Goal: Information Seeking & Learning: Find specific fact

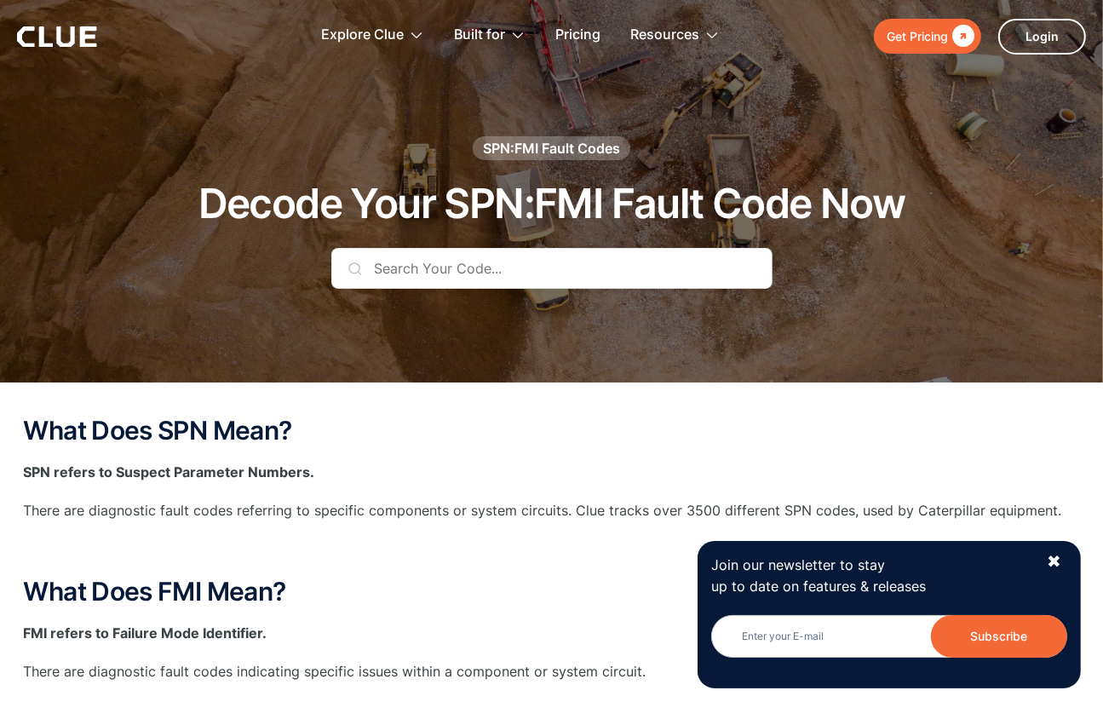
click at [394, 265] on input "text" at bounding box center [551, 268] width 441 height 41
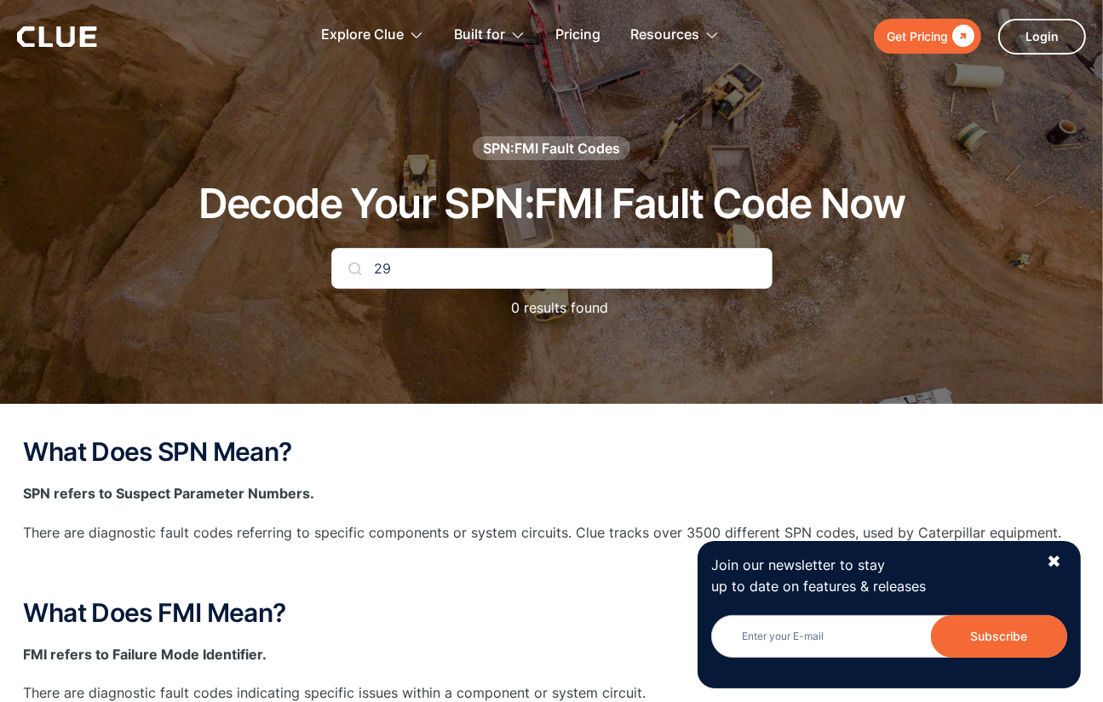
type input "2"
click at [421, 268] on input "2948" at bounding box center [551, 268] width 441 height 41
type input "2"
type input "spn 2948"
drag, startPoint x: 421, startPoint y: 268, endPoint x: 279, endPoint y: 356, distance: 167.2
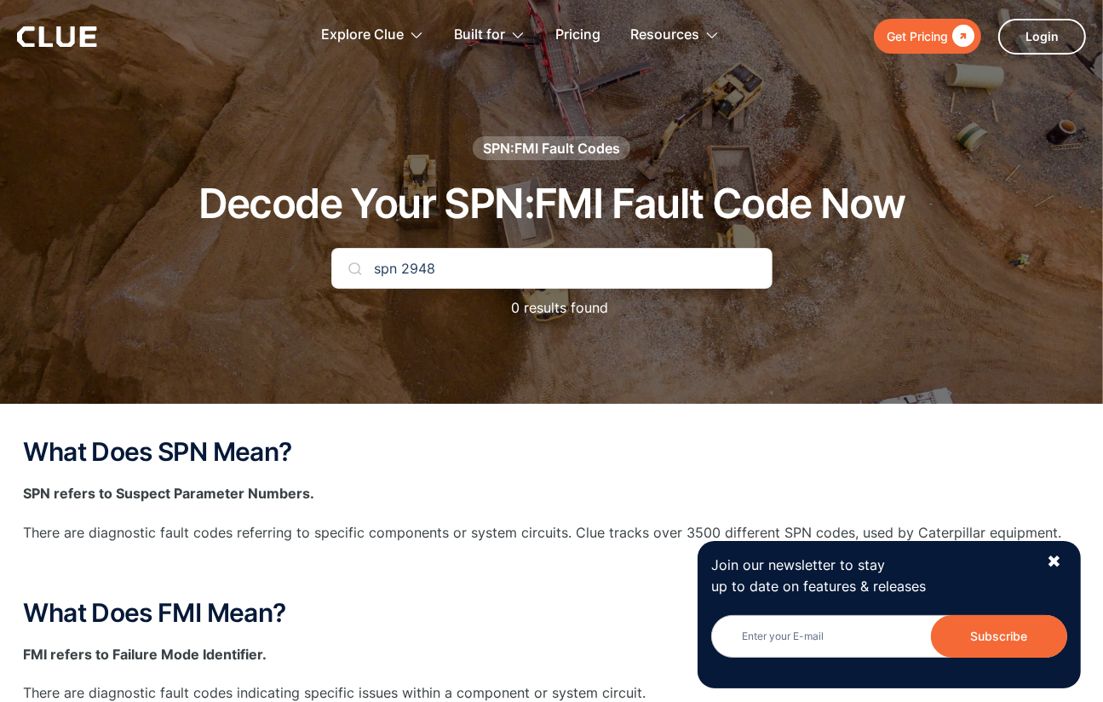
click at [279, 356] on div at bounding box center [551, 202] width 1103 height 404
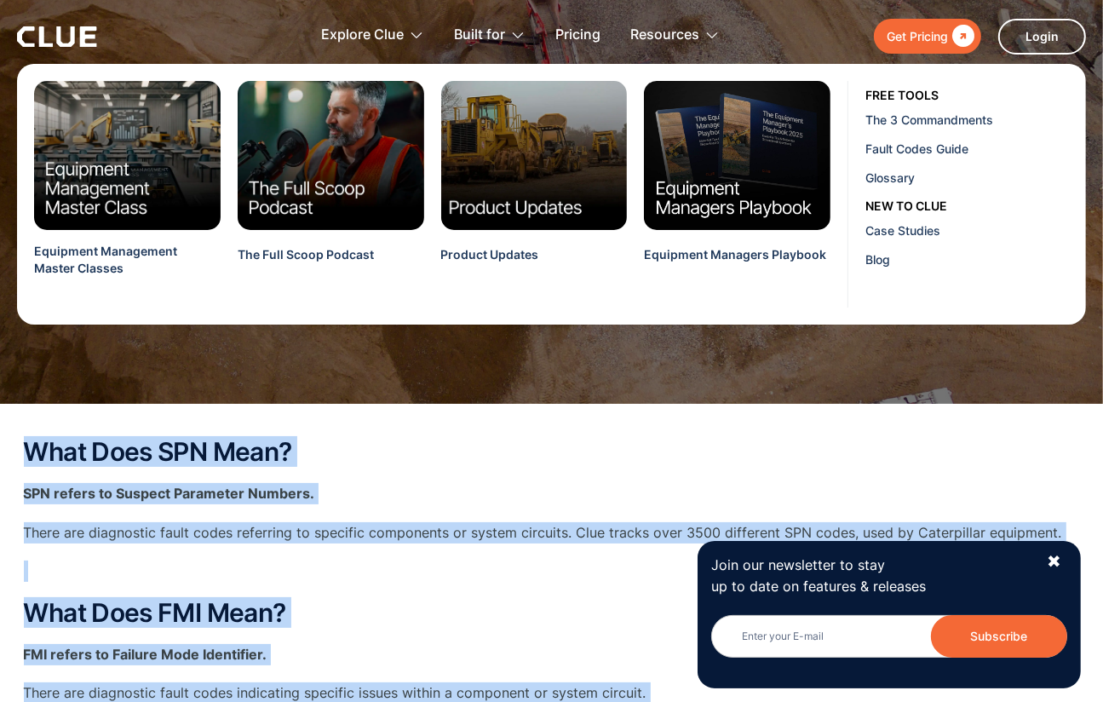
drag, startPoint x: 450, startPoint y: 272, endPoint x: 556, endPoint y: 152, distance: 159.9
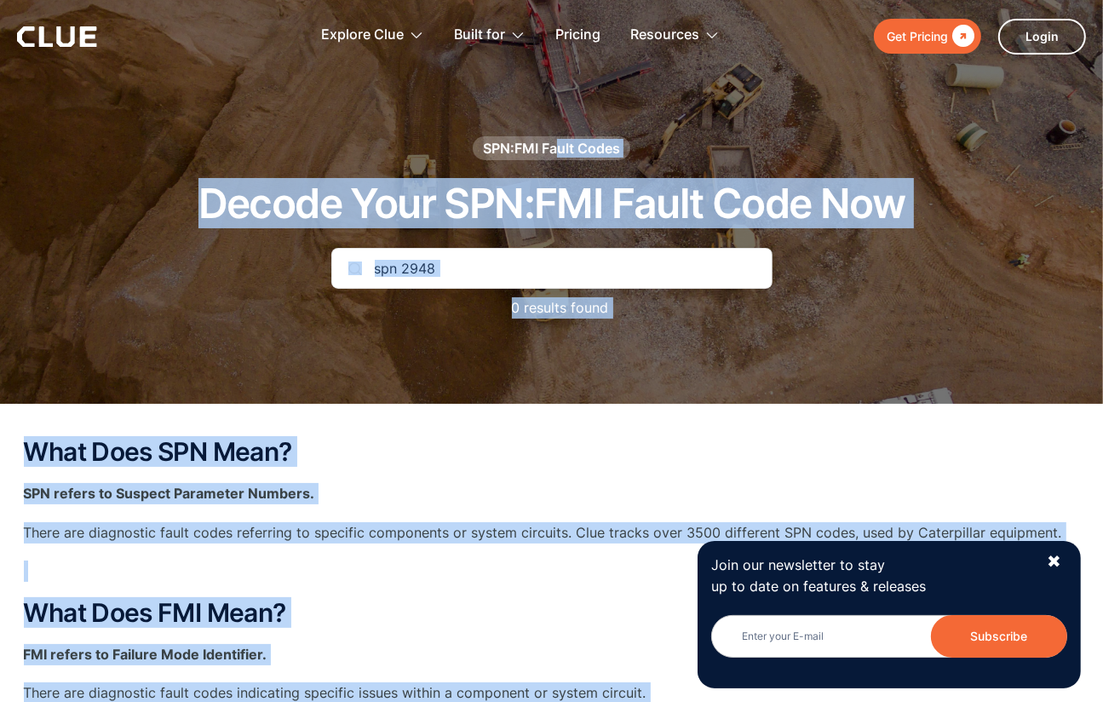
click at [917, 456] on h2 "What Does SPN Mean?" at bounding box center [552, 452] width 1056 height 28
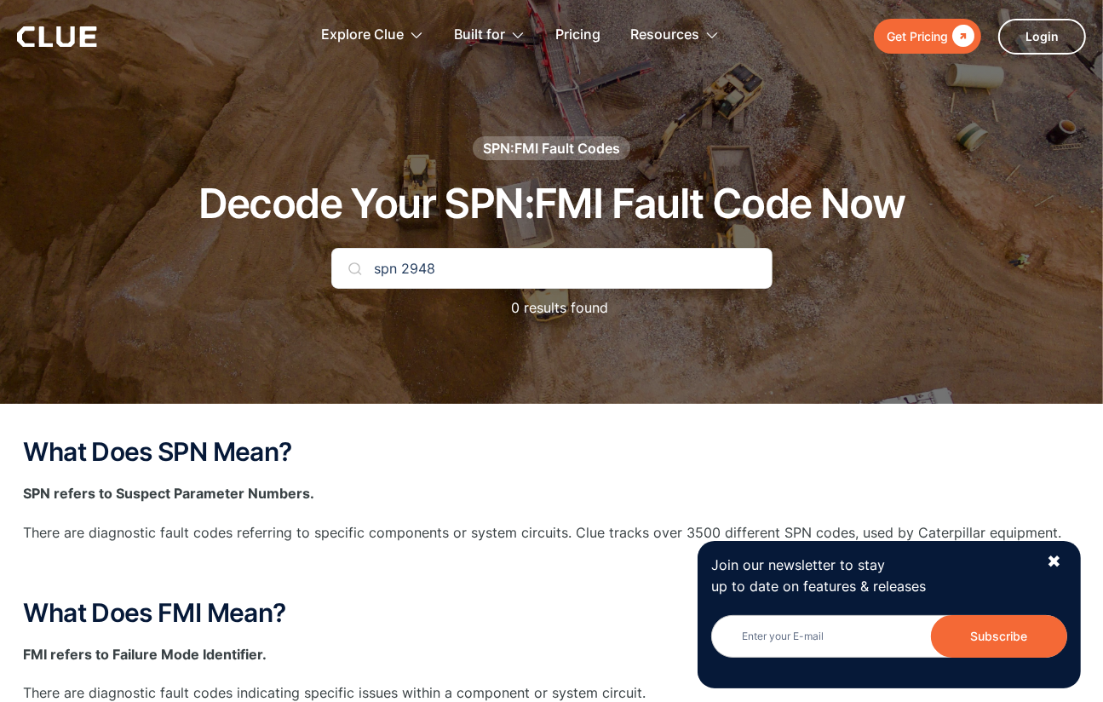
click at [917, 456] on h2 "What Does SPN Mean?" at bounding box center [552, 452] width 1056 height 28
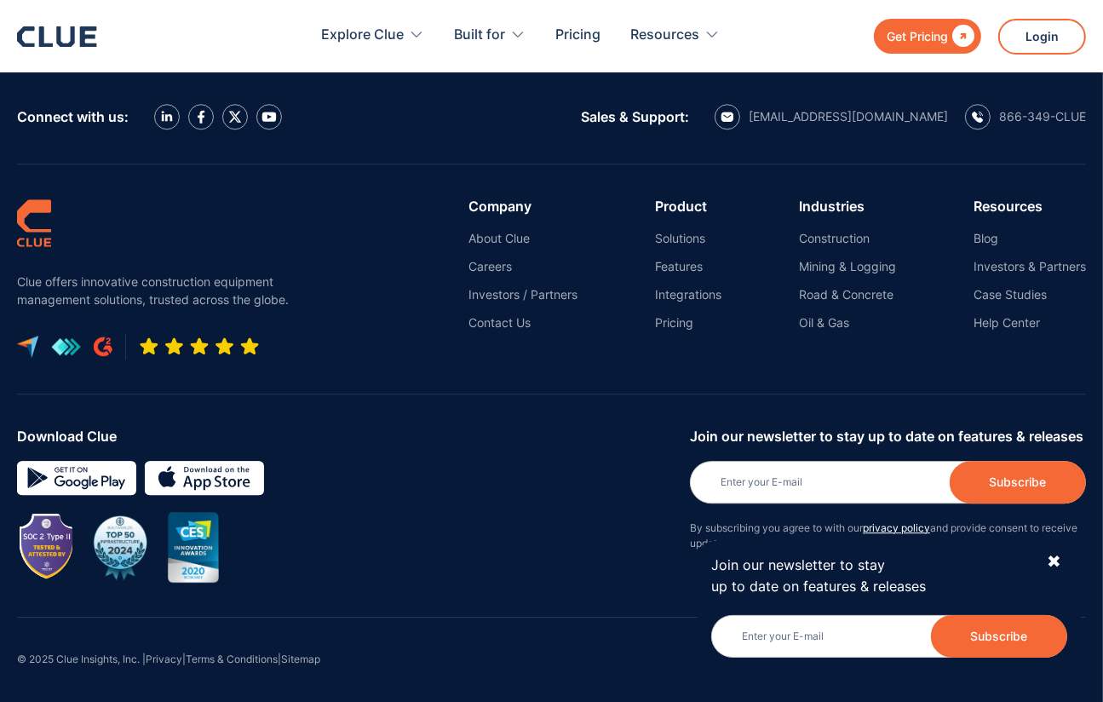
scroll to position [4032, 0]
